Goal: Information Seeking & Learning: Learn about a topic

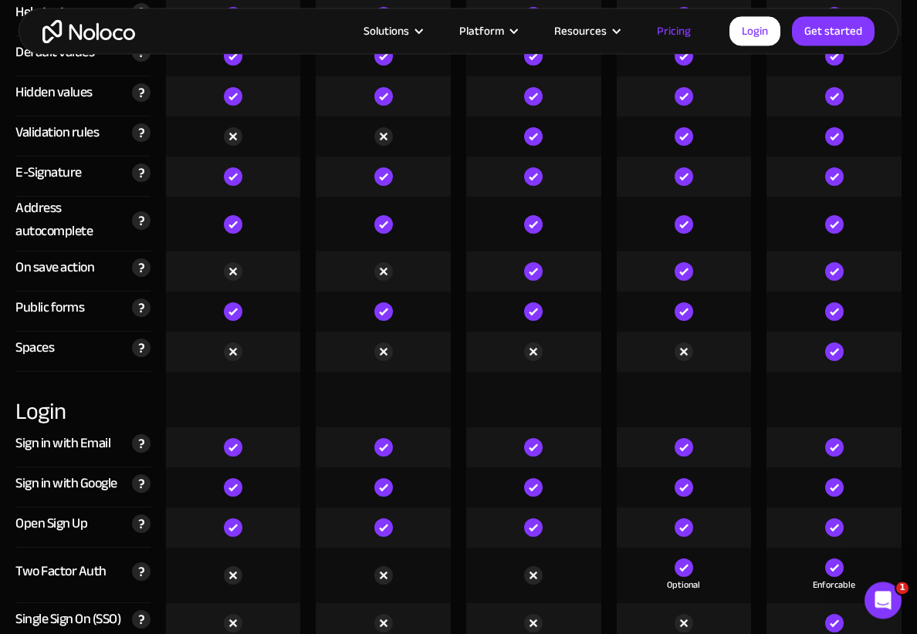
scroll to position [4698, 0]
click at [147, 515] on img at bounding box center [141, 524] width 19 height 19
click at [43, 432] on div "Sign in with Email" at bounding box center [62, 443] width 95 height 23
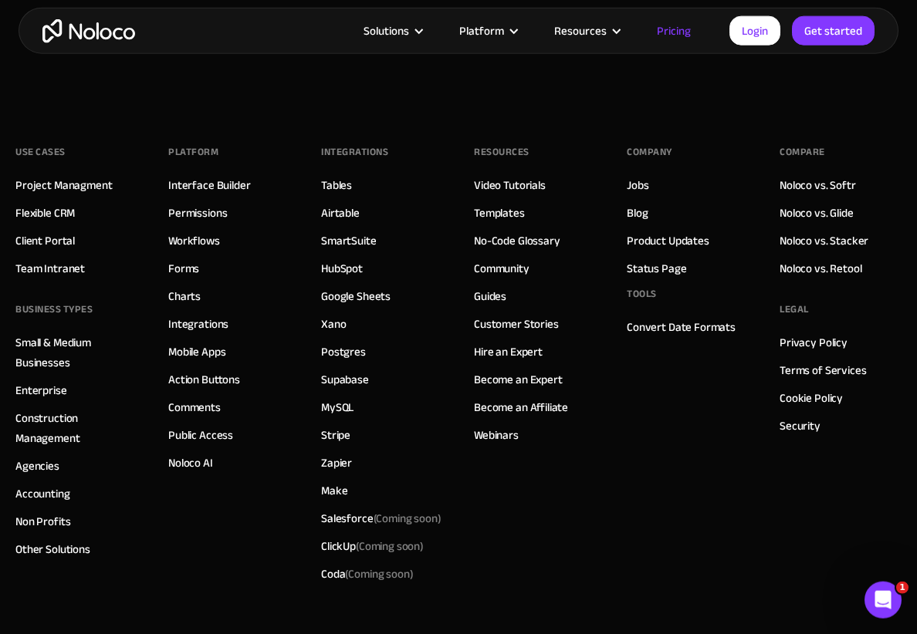
scroll to position [7612, 0]
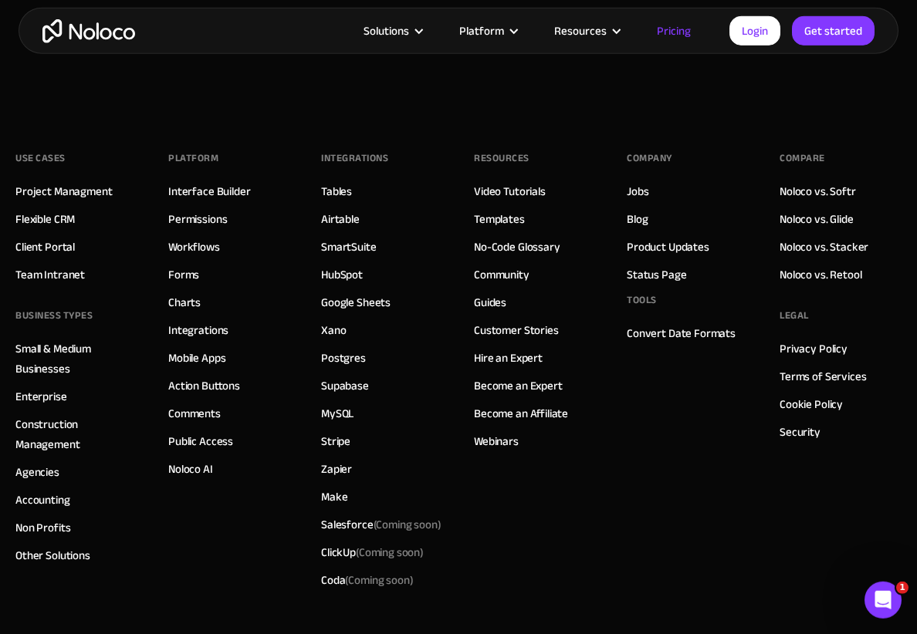
click at [215, 376] on link "Action Buttons" at bounding box center [204, 386] width 72 height 20
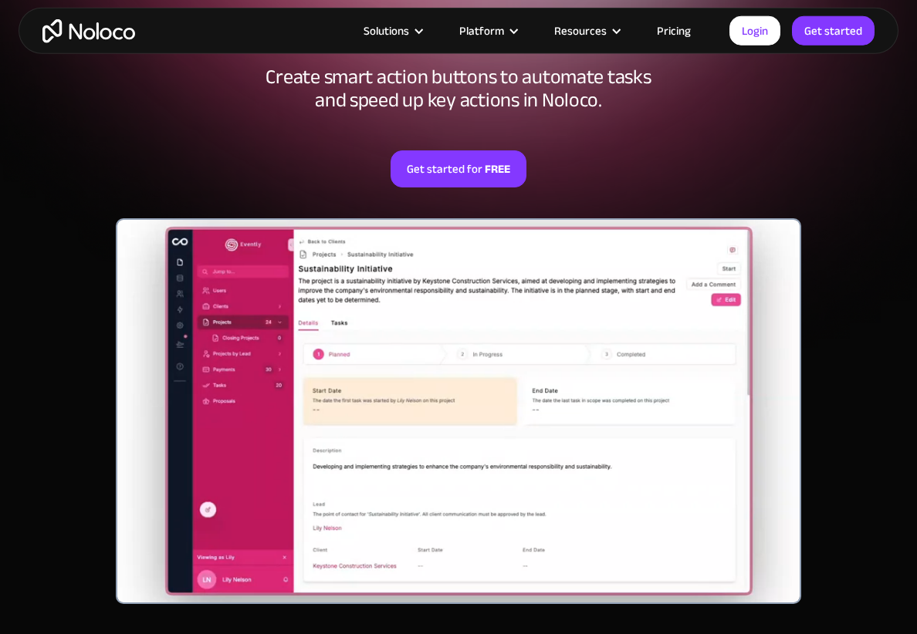
scroll to position [241, 0]
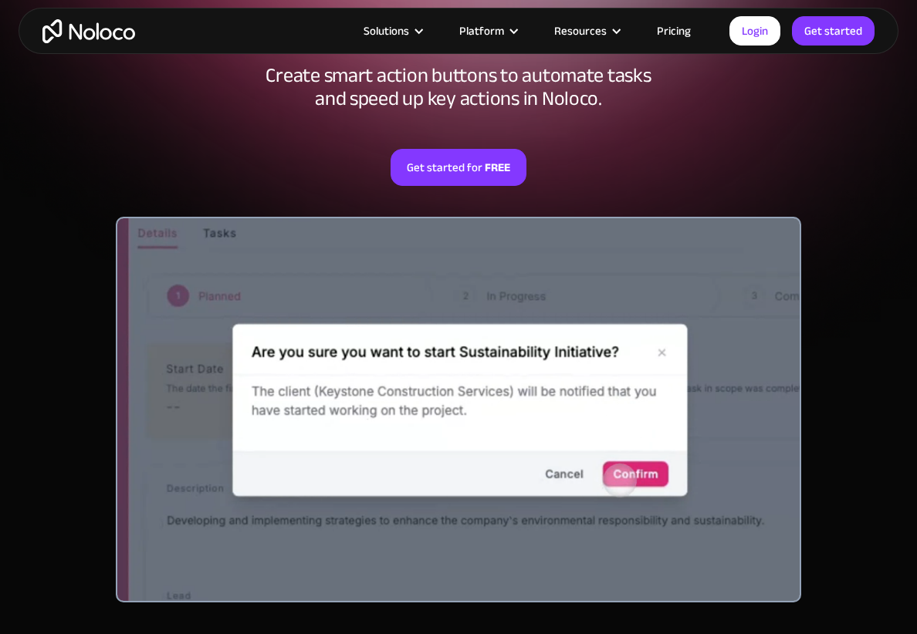
click at [522, 454] on div at bounding box center [459, 410] width 686 height 386
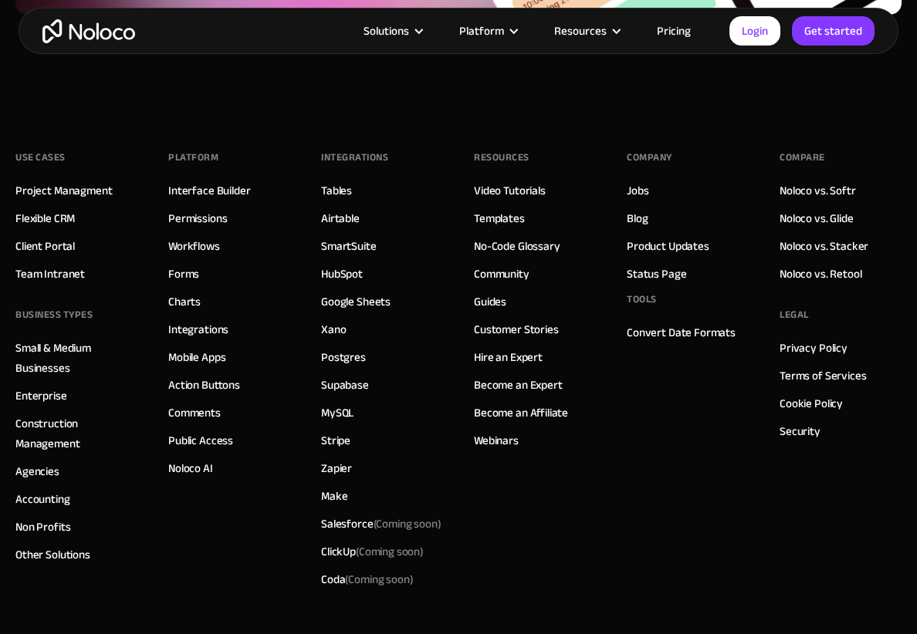
scroll to position [5606, 0]
click at [497, 217] on link "Templates" at bounding box center [499, 218] width 51 height 20
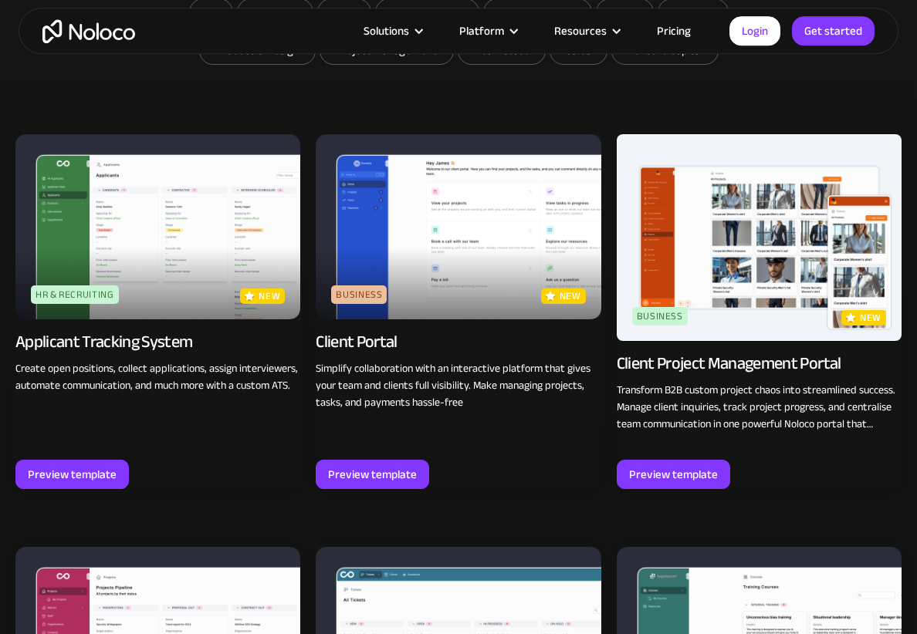
scroll to position [939, 0]
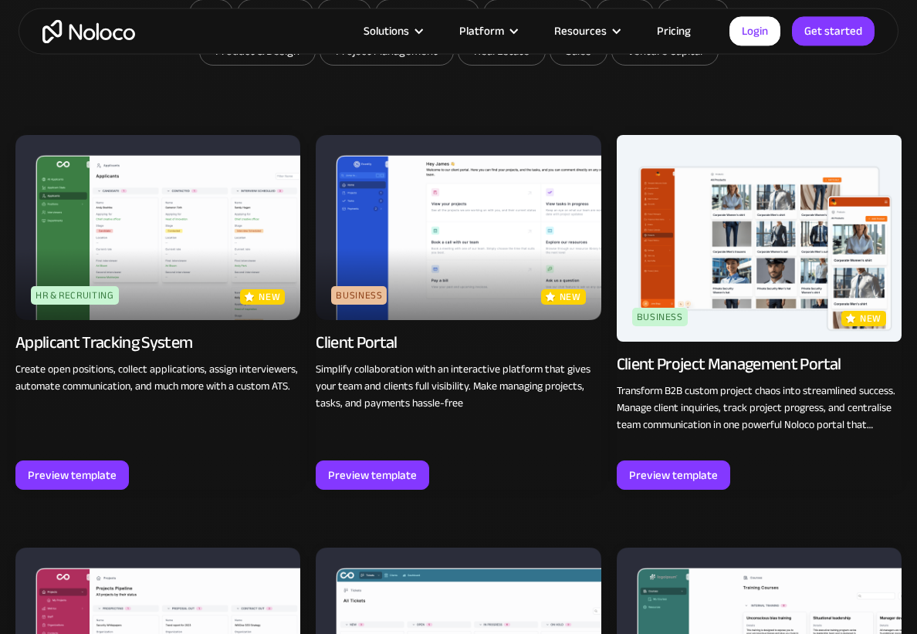
click at [40, 282] on img at bounding box center [157, 227] width 285 height 185
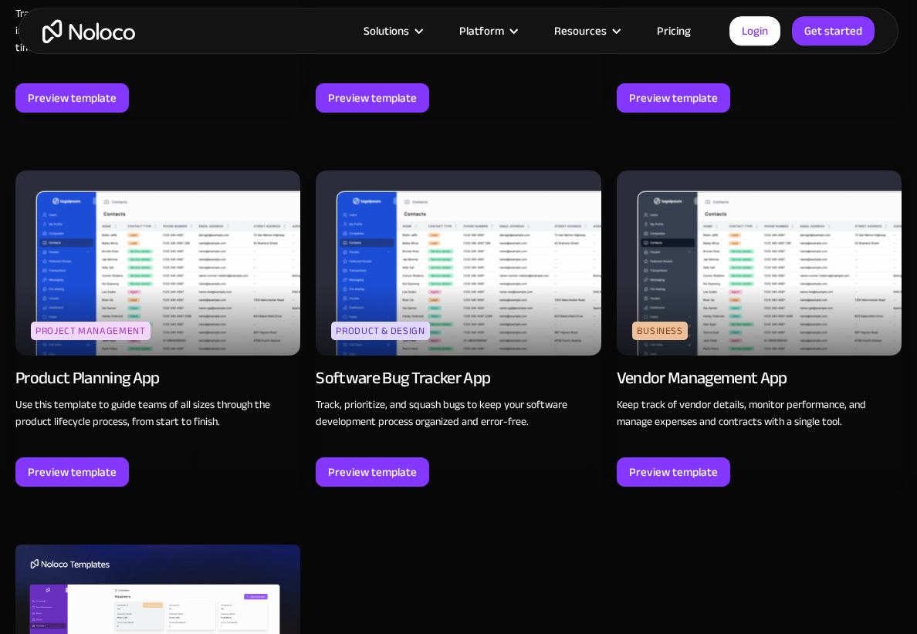
scroll to position [4086, 0]
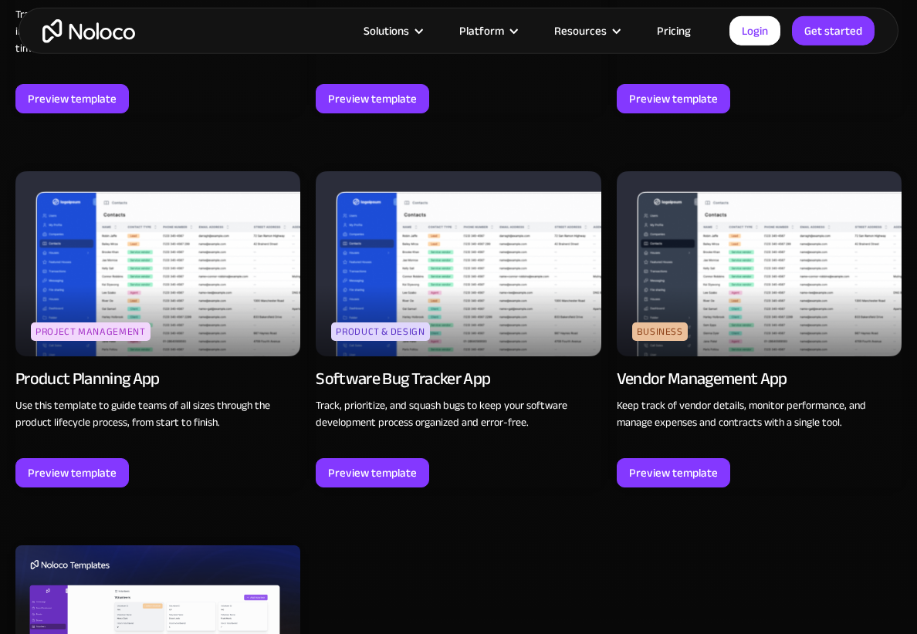
click at [755, 295] on img at bounding box center [758, 263] width 285 height 185
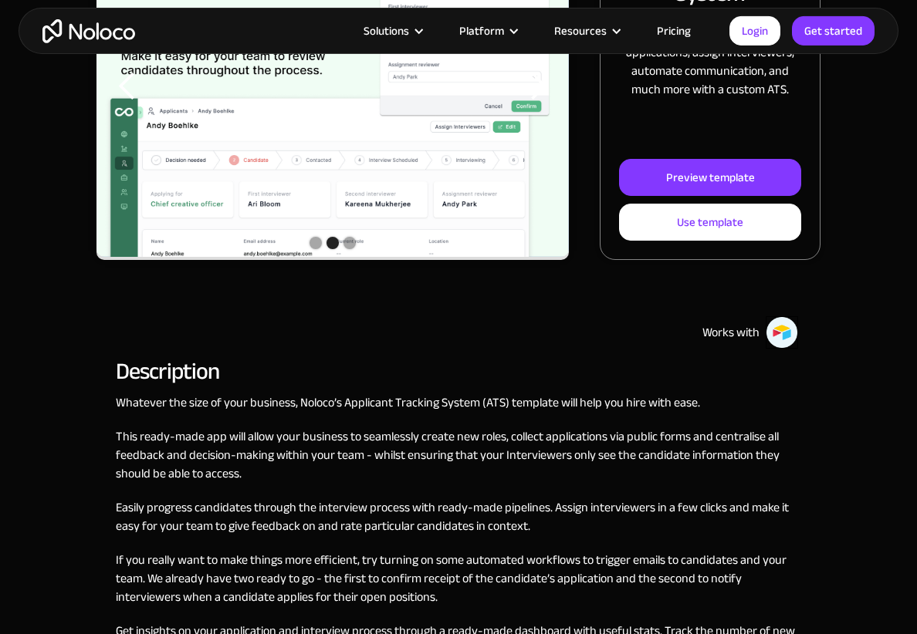
scroll to position [349, 0]
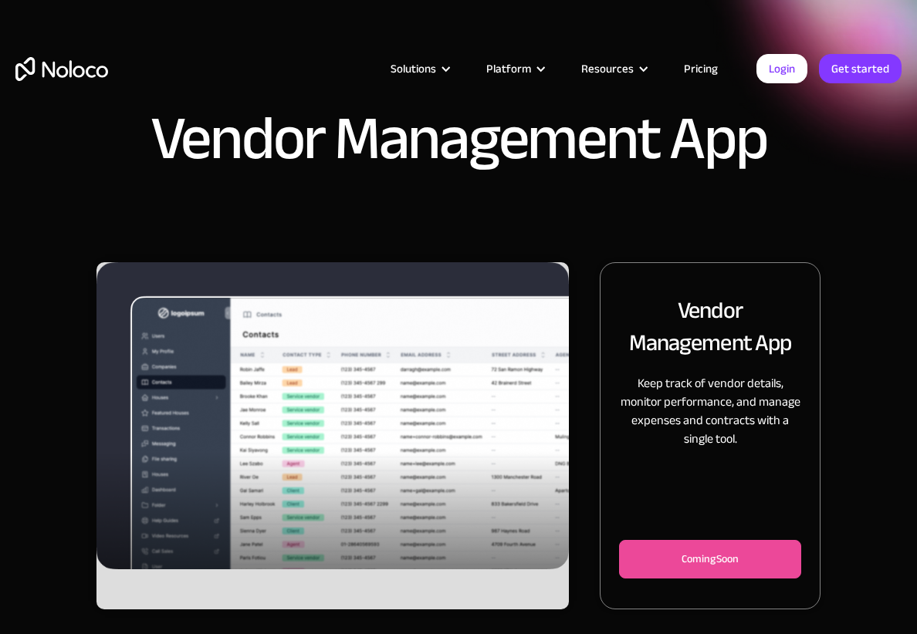
click at [15, 255] on div "Vendor Management App" at bounding box center [458, 131] width 917 height 262
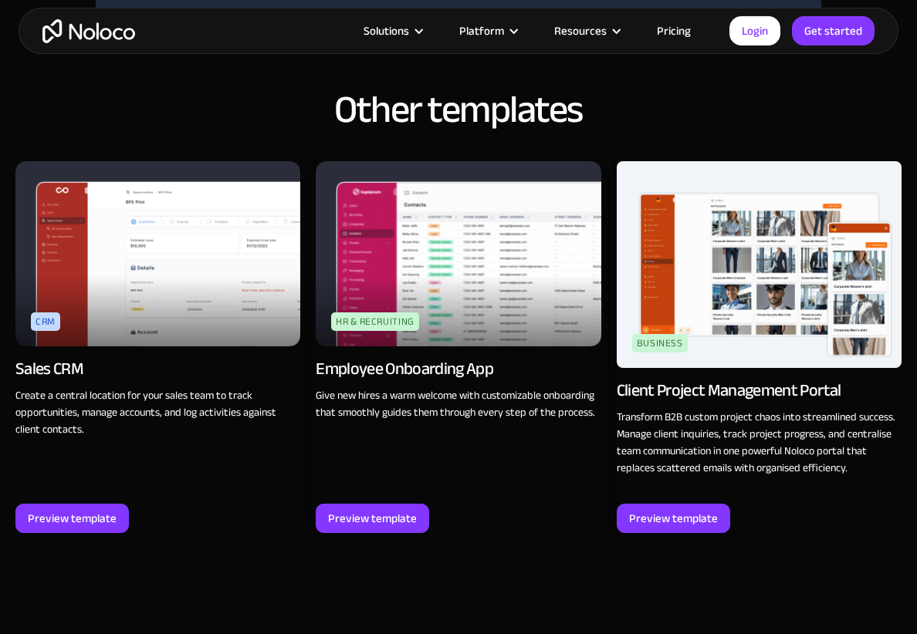
scroll to position [1298, 0]
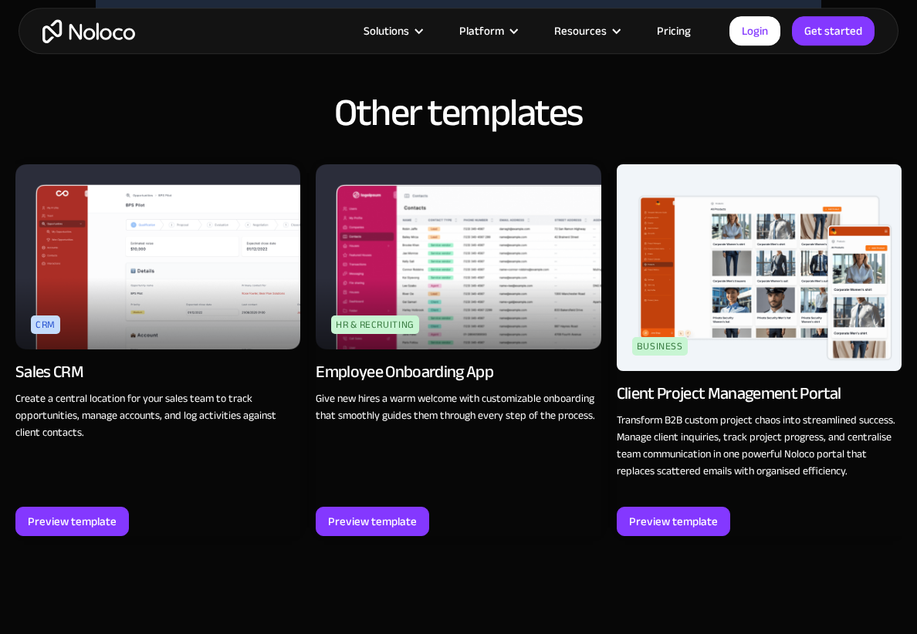
click at [61, 319] on img at bounding box center [157, 256] width 285 height 185
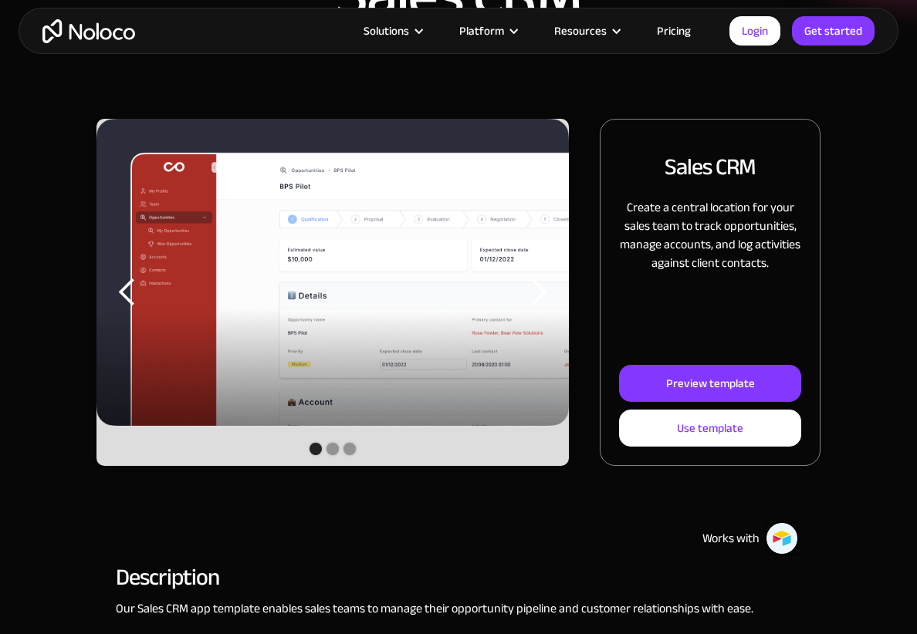
scroll to position [159, 0]
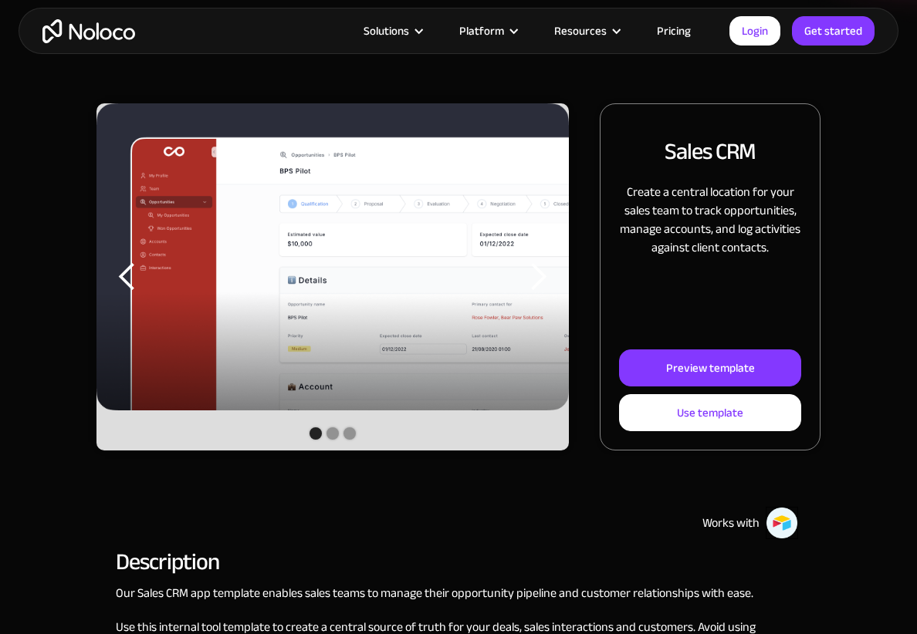
click at [733, 361] on div "Preview template" at bounding box center [710, 368] width 89 height 20
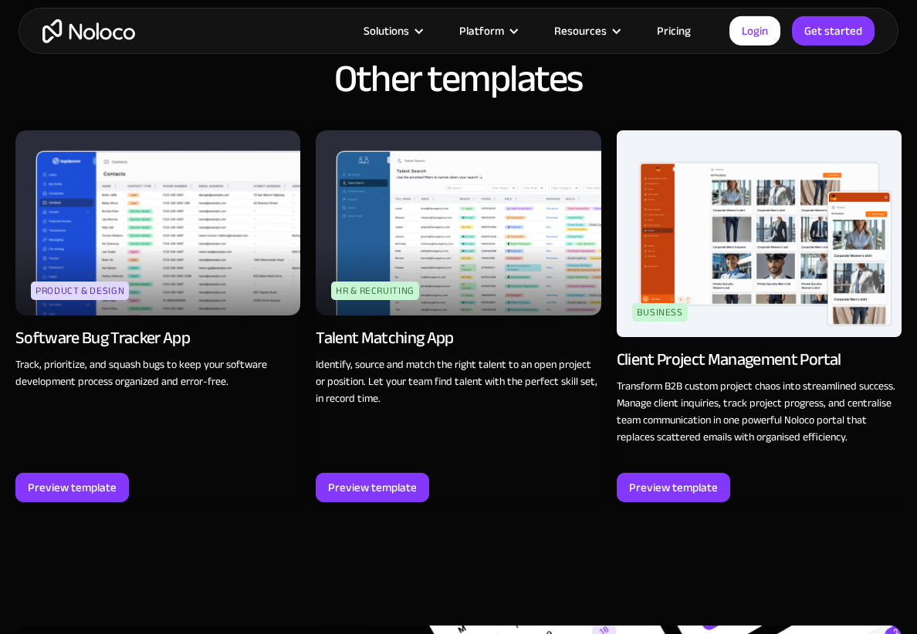
scroll to position [1885, 0]
click at [676, 478] on div "Preview template" at bounding box center [673, 488] width 89 height 20
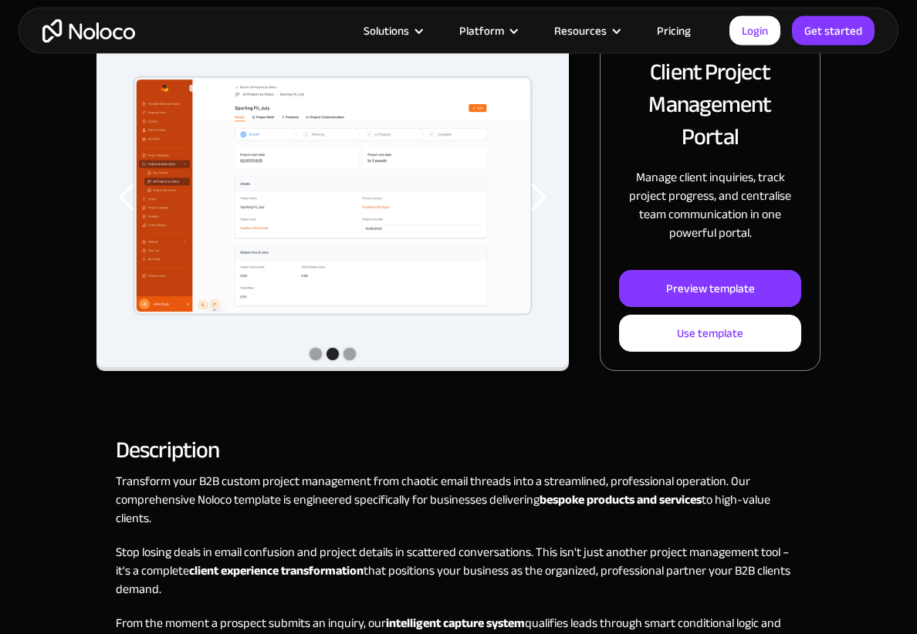
scroll to position [238, 0]
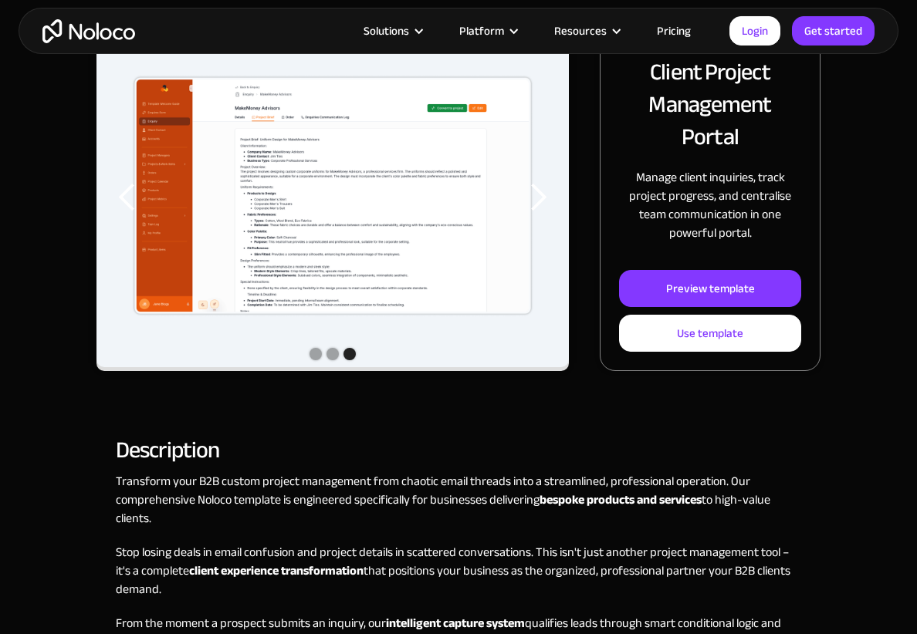
click at [702, 283] on div "Preview template" at bounding box center [710, 289] width 89 height 20
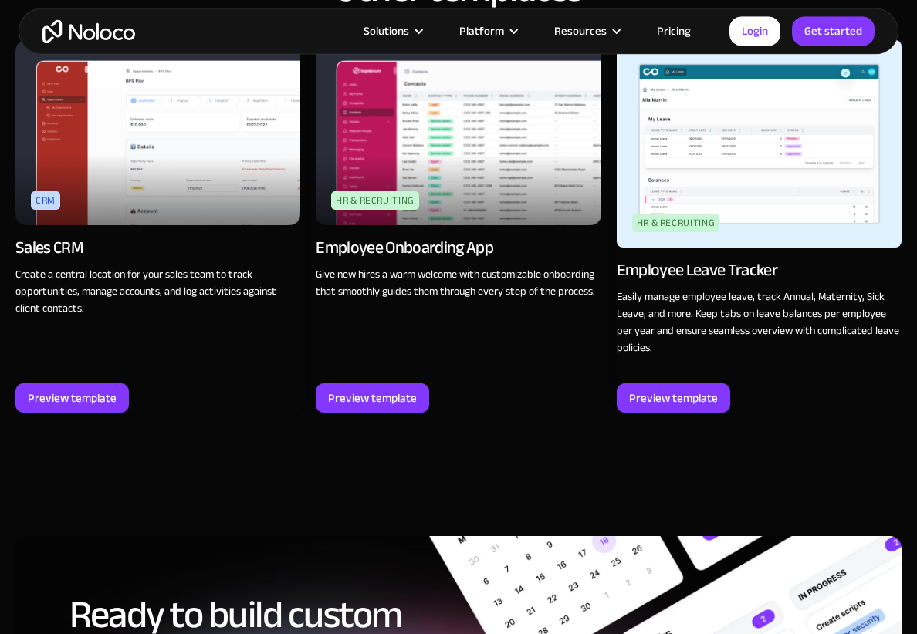
scroll to position [2214, 0]
click at [477, 187] on img at bounding box center [458, 132] width 285 height 185
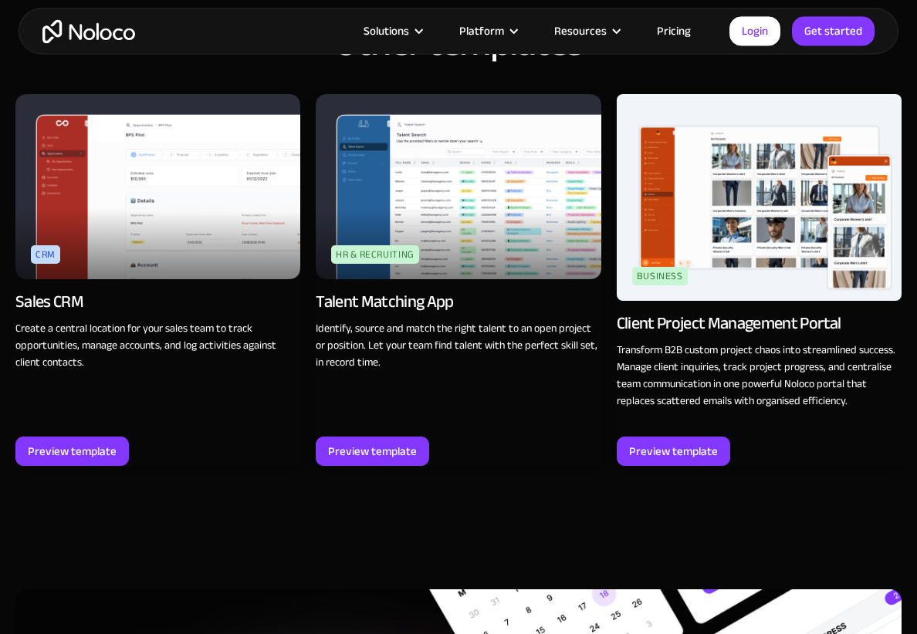
scroll to position [1294, 0]
click at [51, 273] on img at bounding box center [157, 186] width 285 height 185
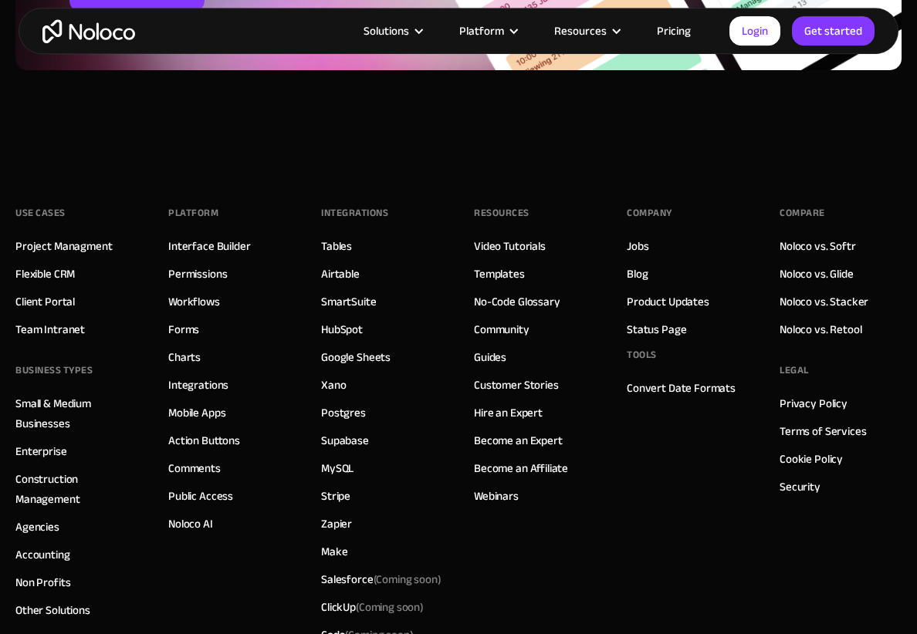
scroll to position [2753, 0]
